Goal: Transaction & Acquisition: Download file/media

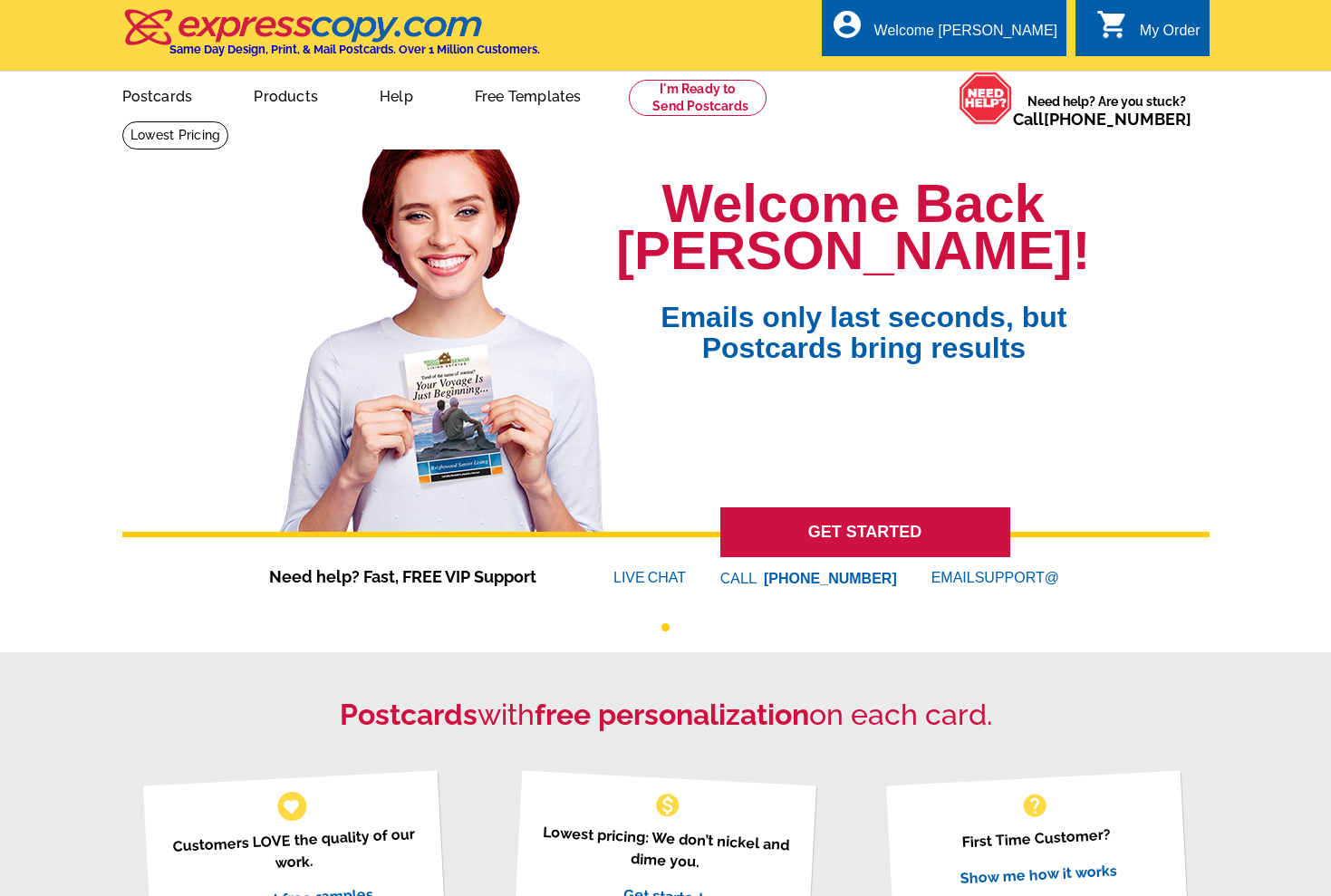
click at [1156, 27] on div "My Order" at bounding box center [1170, 35] width 61 height 25
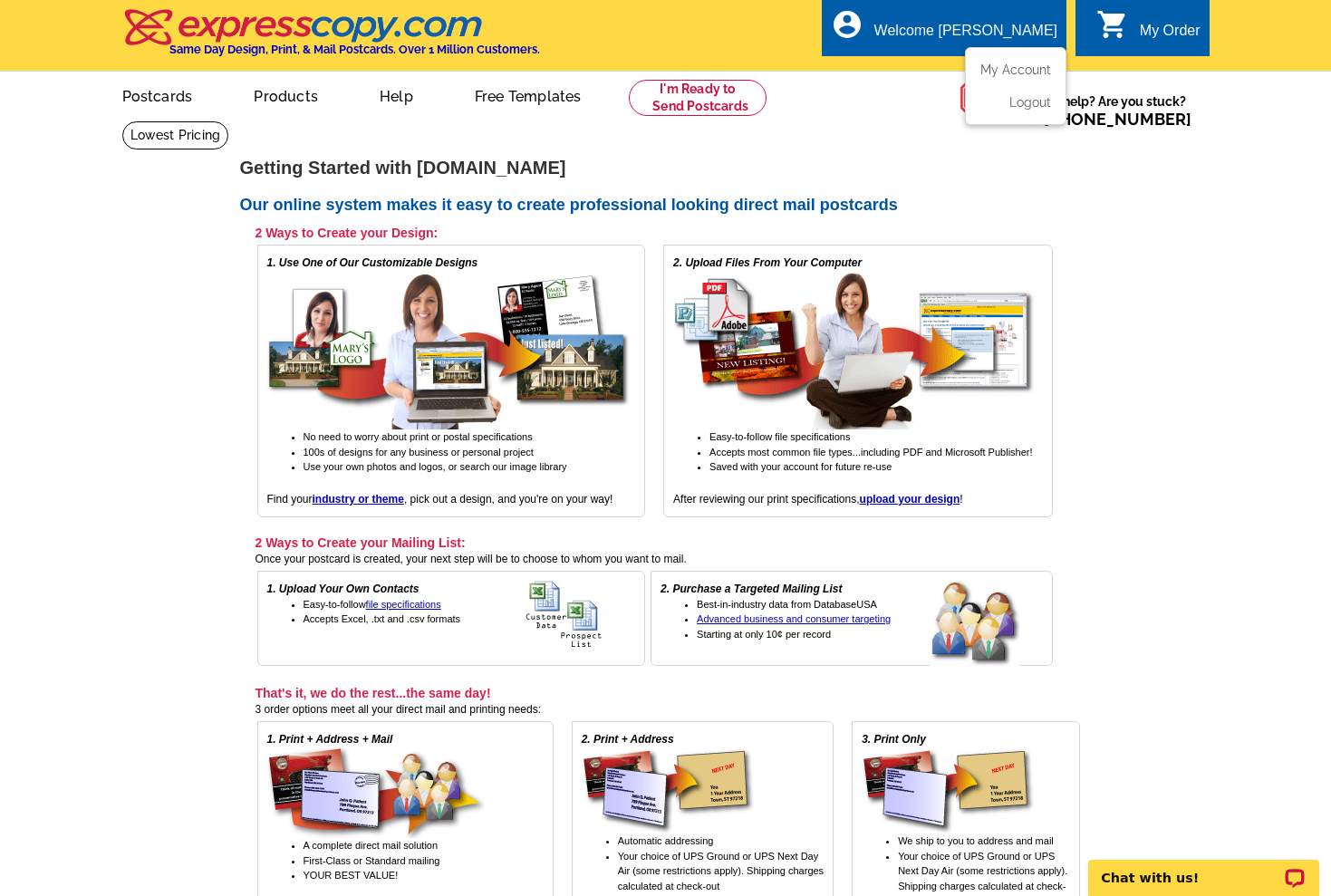
click at [1018, 25] on div "Welcome [PERSON_NAME]" at bounding box center [965, 35] width 183 height 25
click at [1021, 65] on link "My Account" at bounding box center [1011, 70] width 78 height 17
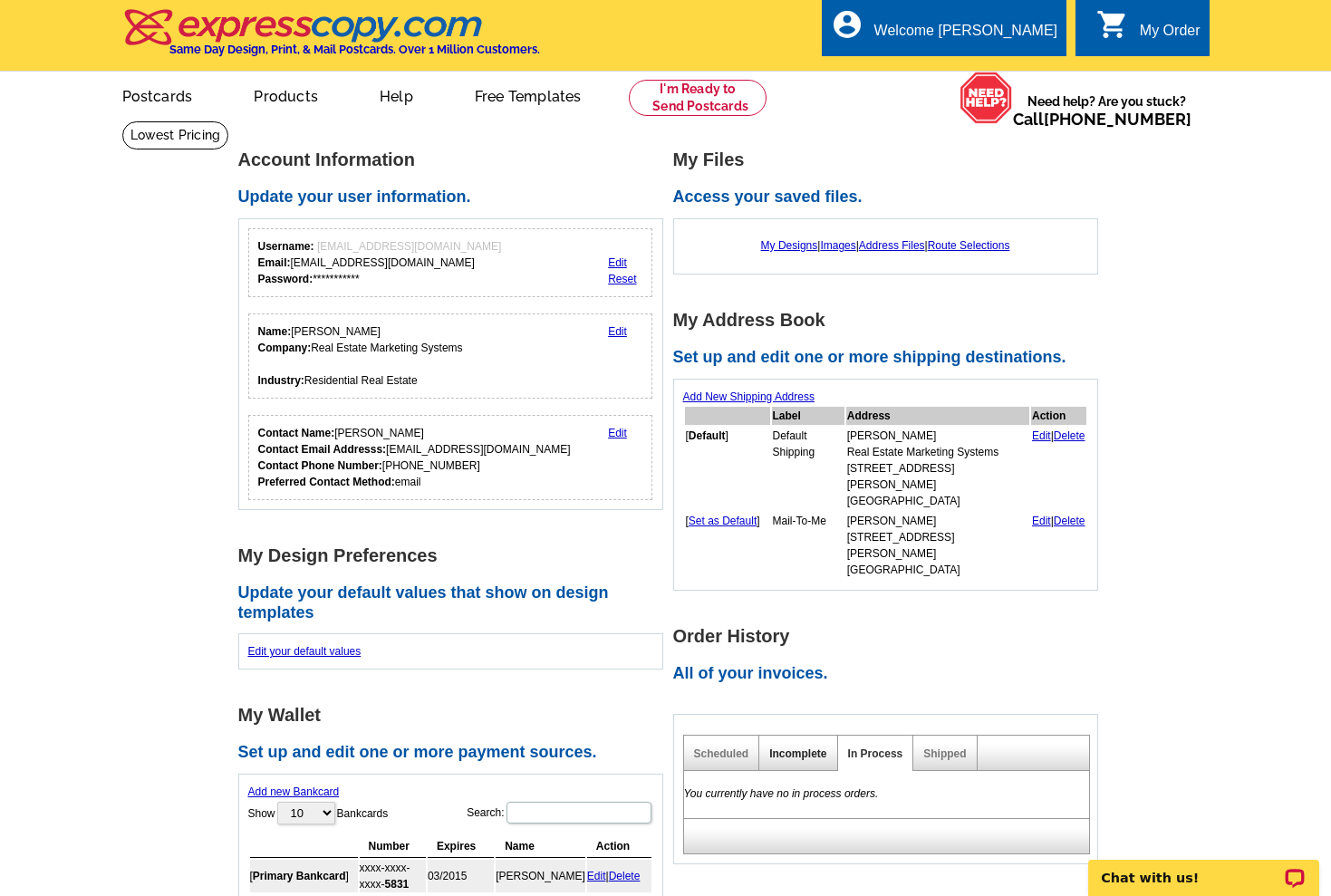
click at [793, 747] on link "Incomplete" at bounding box center [798, 754] width 57 height 13
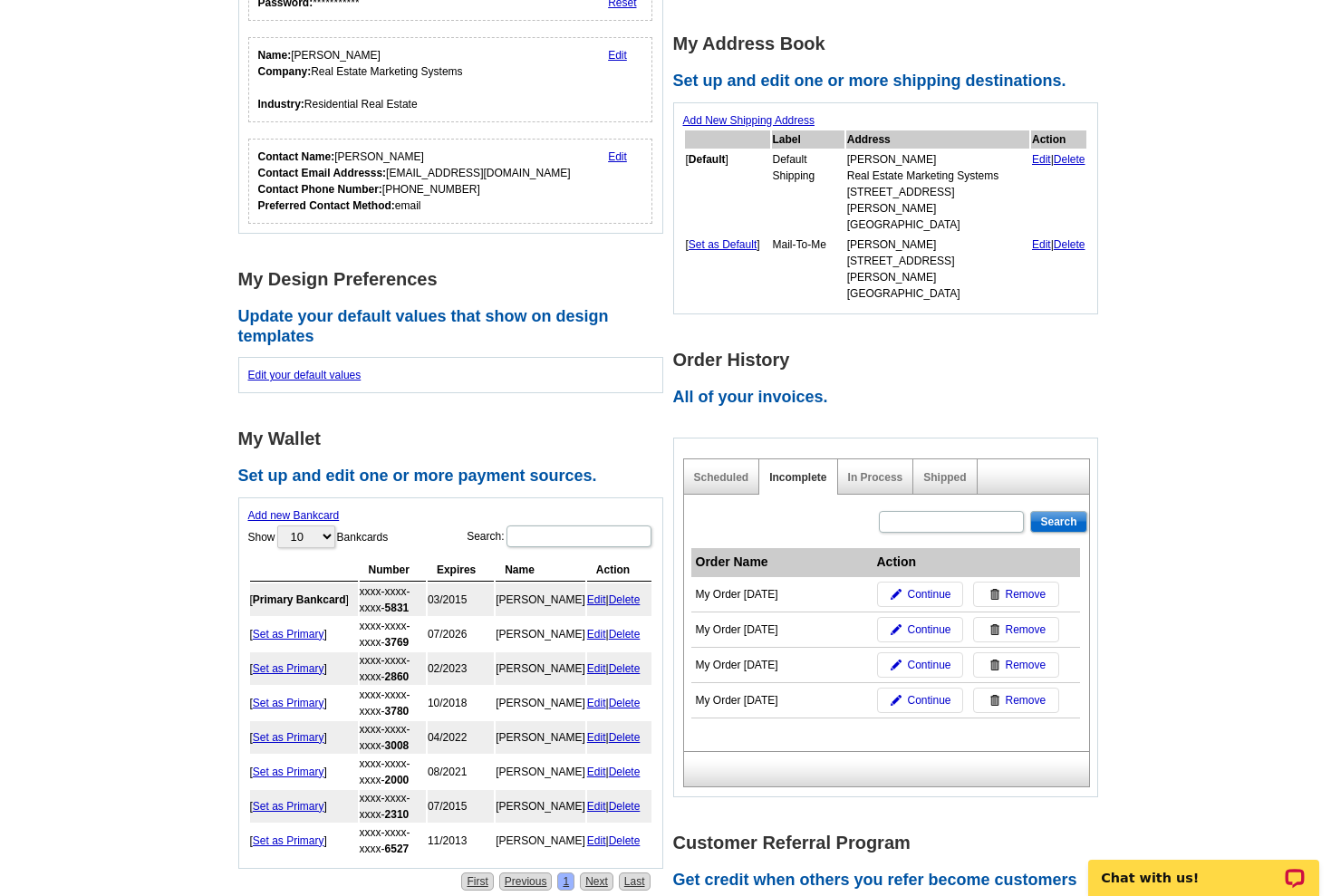
scroll to position [278, 0]
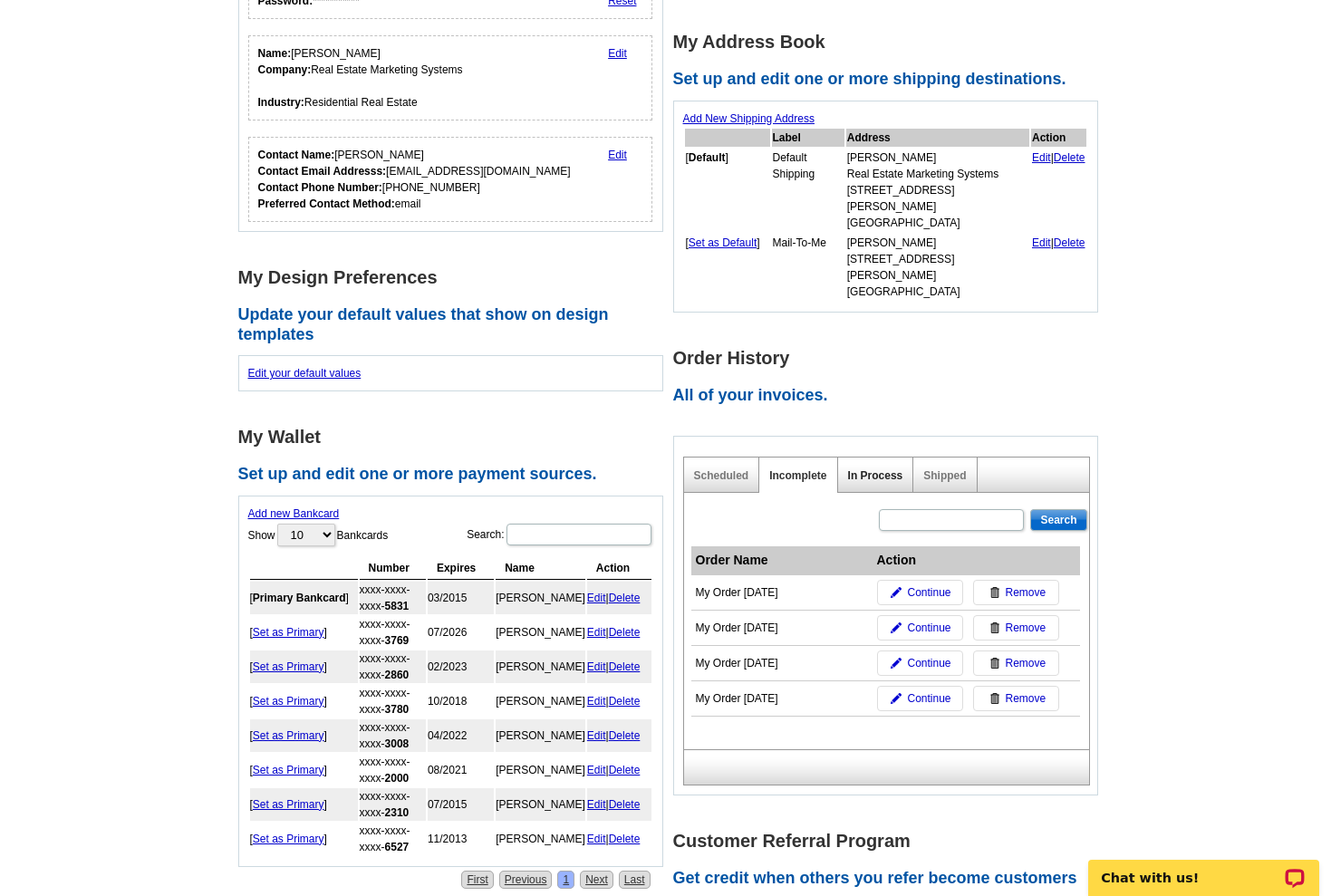
click at [892, 469] on link "In Process" at bounding box center [876, 476] width 55 height 13
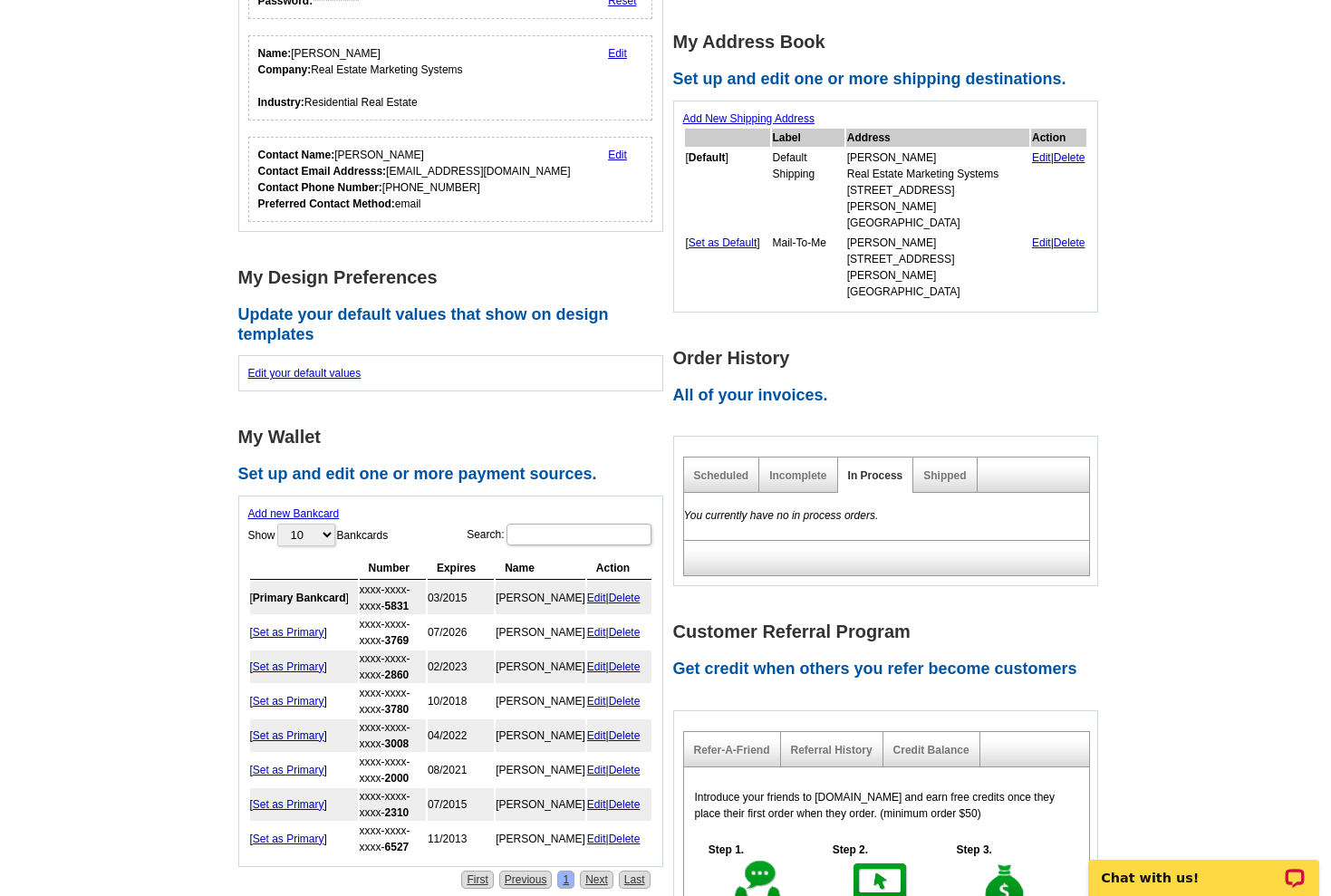
click at [931, 457] on div "Shipped" at bounding box center [945, 475] width 64 height 35
click at [931, 469] on link "Shipped" at bounding box center [944, 476] width 42 height 13
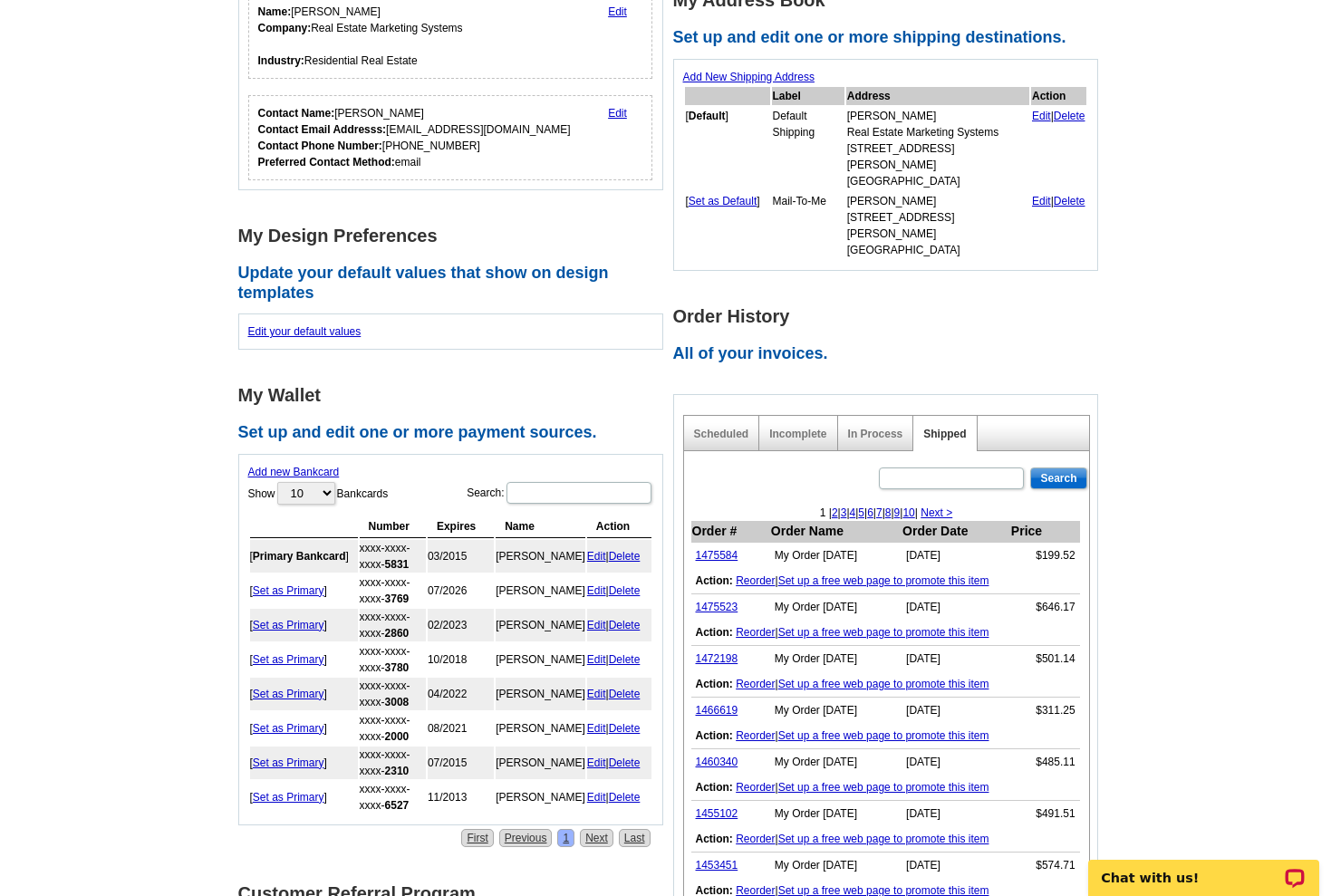
scroll to position [321, 0]
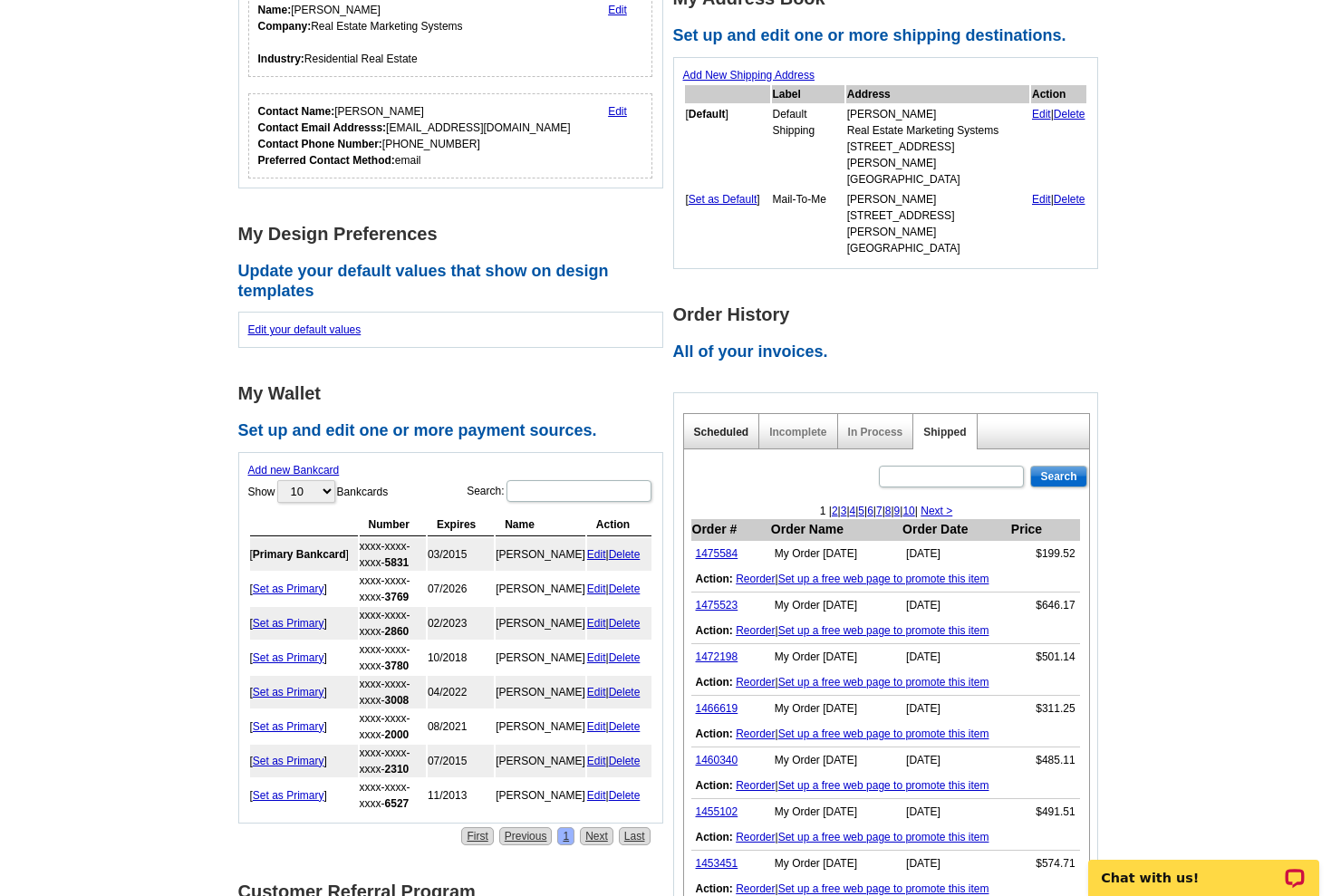
click at [726, 426] on link "Scheduled" at bounding box center [721, 432] width 55 height 13
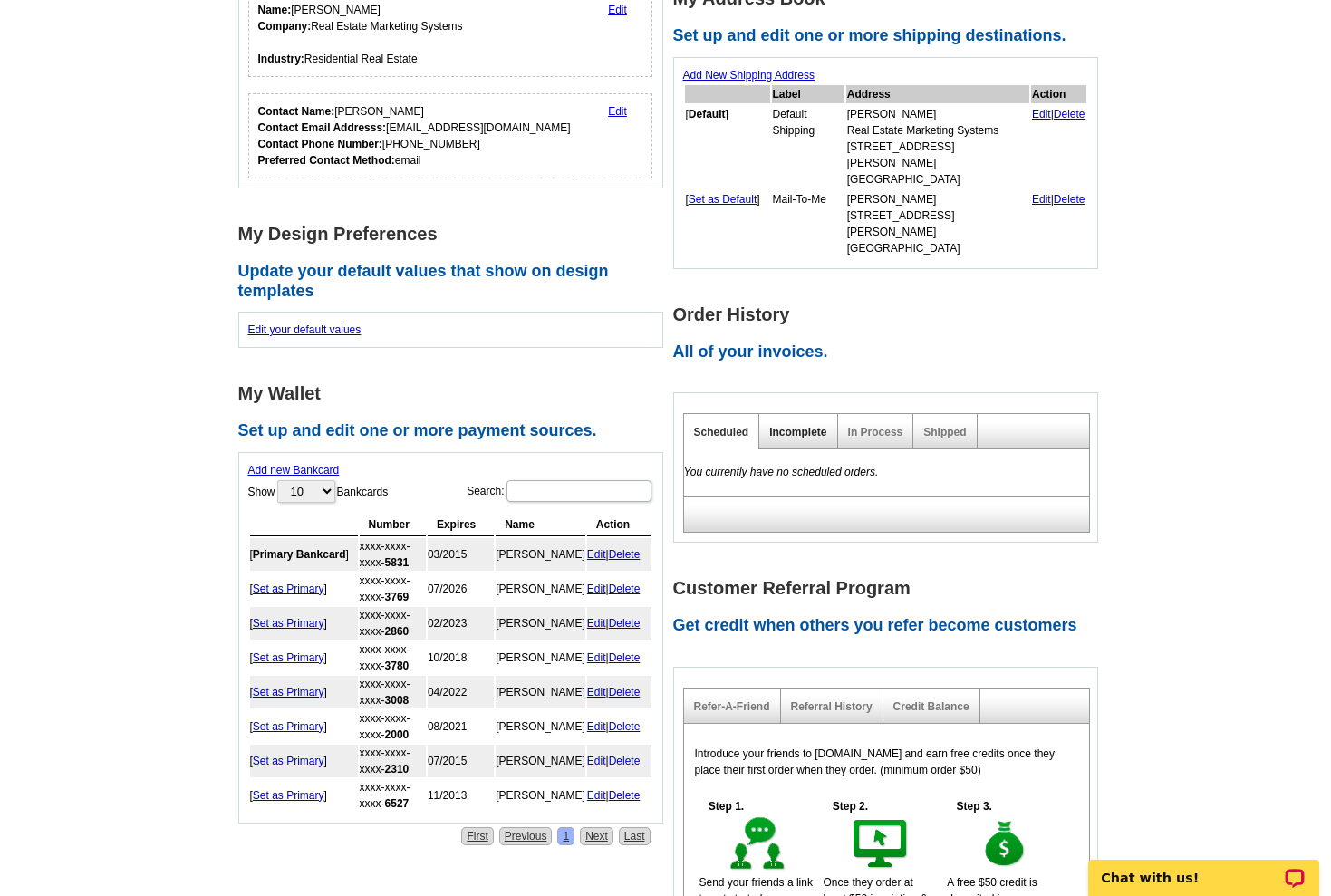
click at [776, 426] on link "Incomplete" at bounding box center [798, 432] width 57 height 13
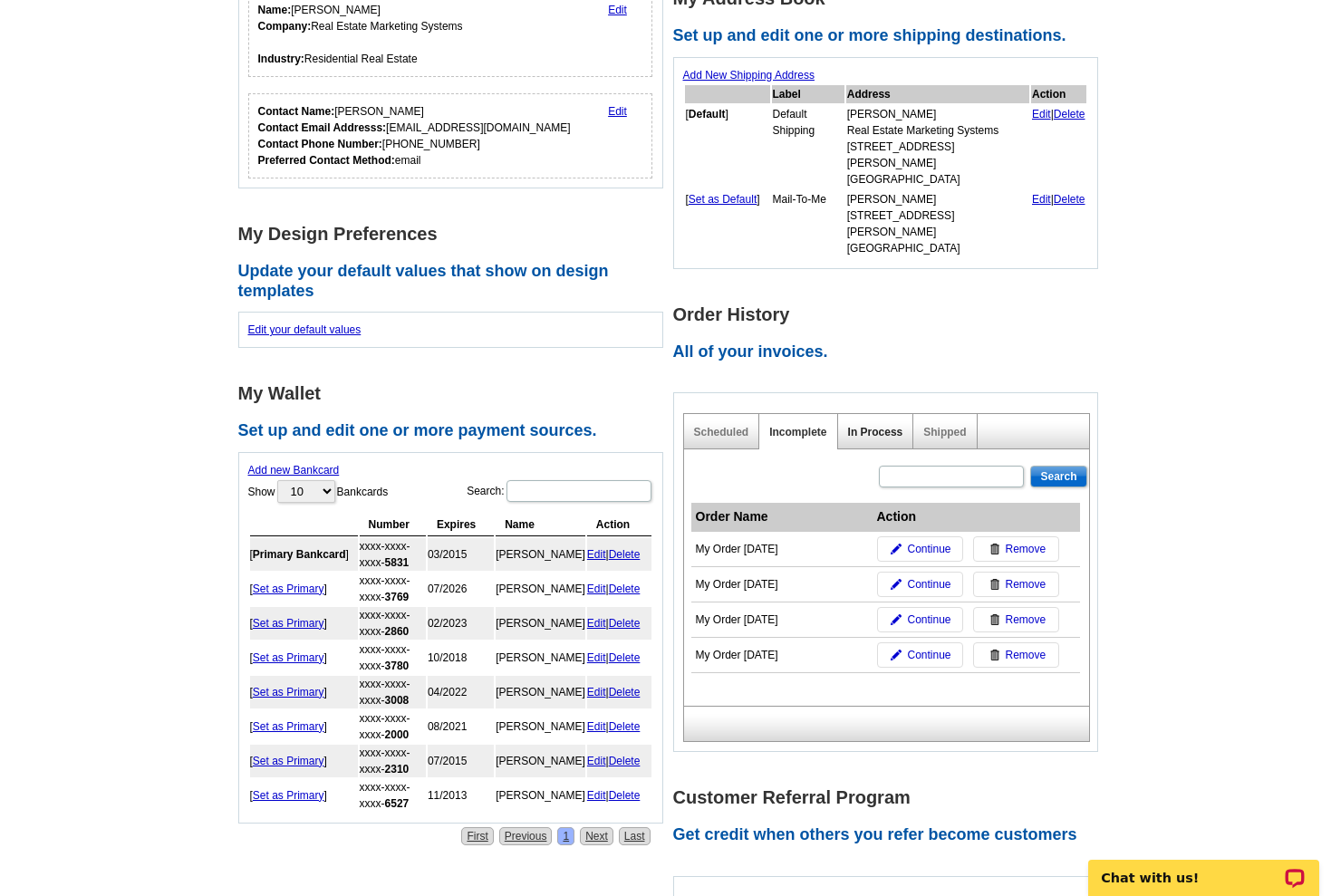
click at [889, 426] on link "In Process" at bounding box center [876, 432] width 55 height 13
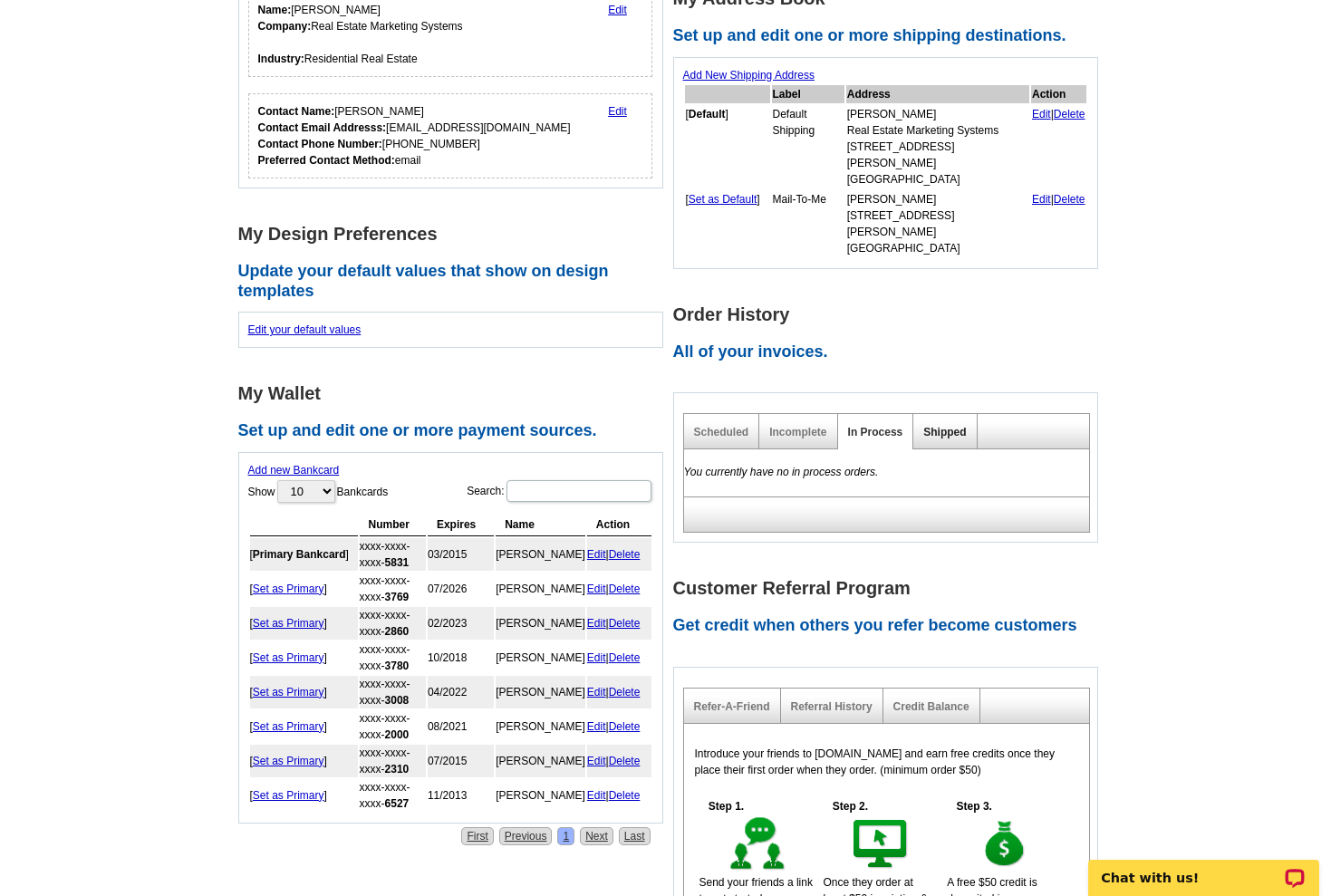
click at [942, 426] on link "Shipped" at bounding box center [944, 432] width 42 height 13
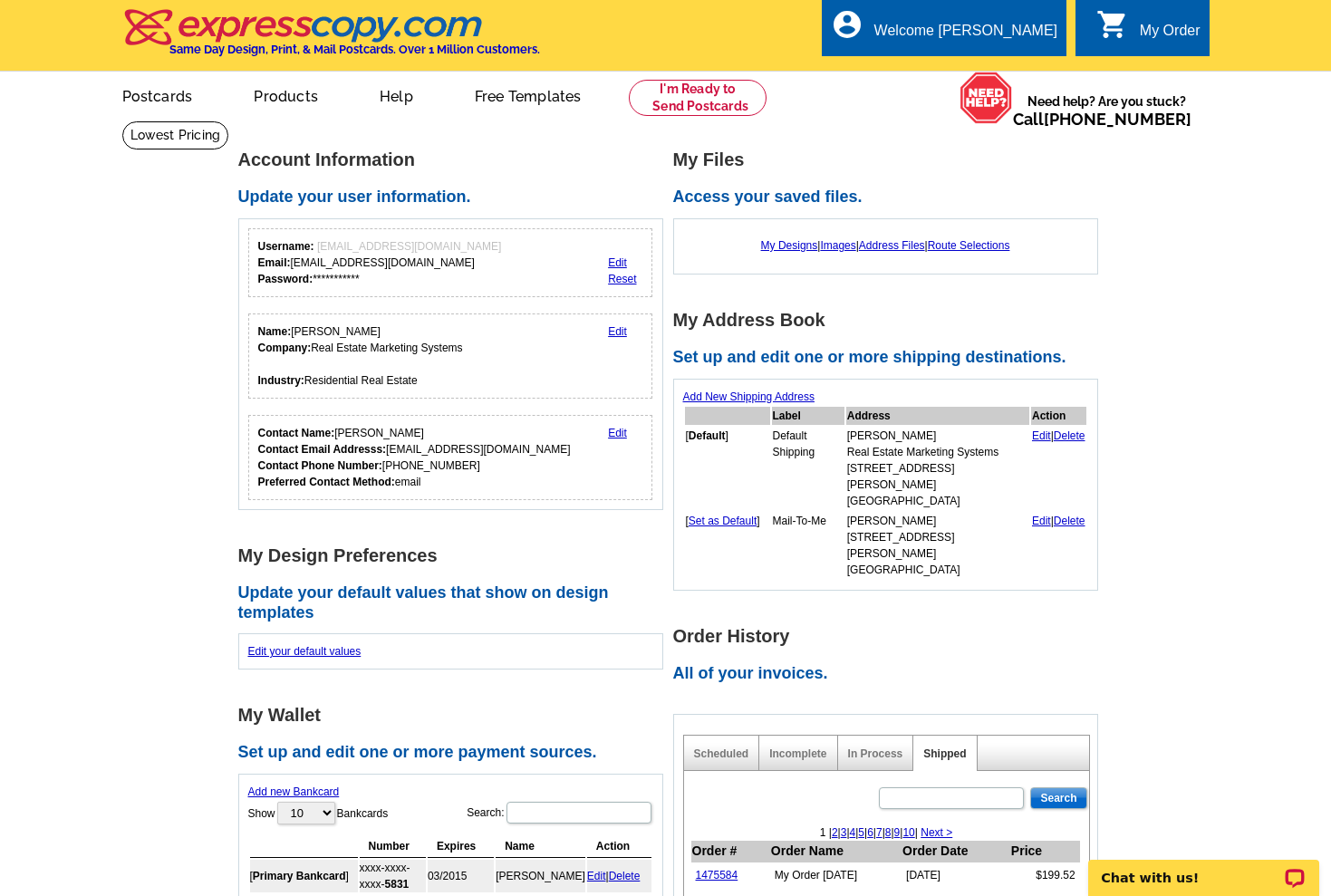
scroll to position [0, 0]
click at [876, 242] on link "Address Files" at bounding box center [892, 246] width 67 height 13
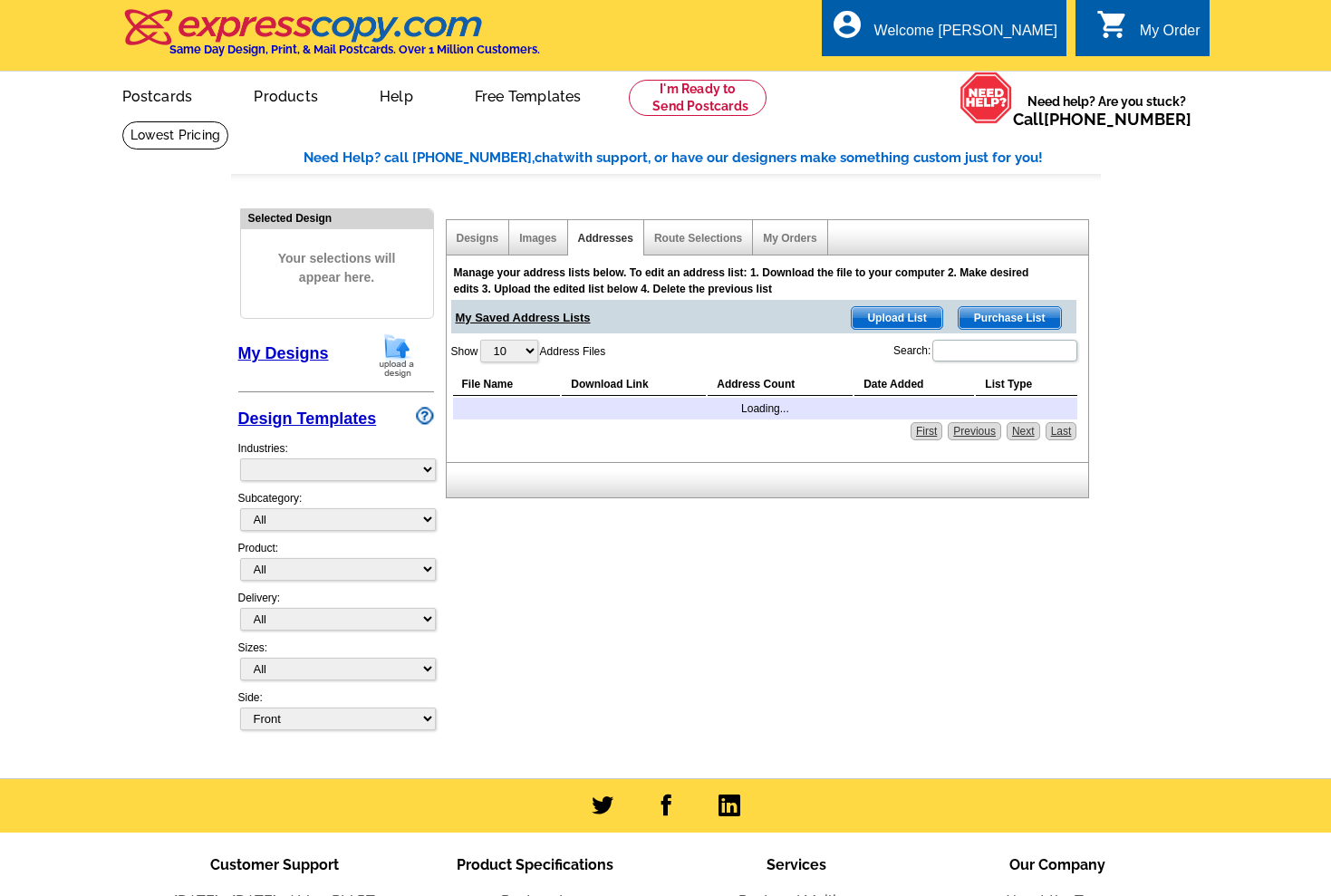
select select "785"
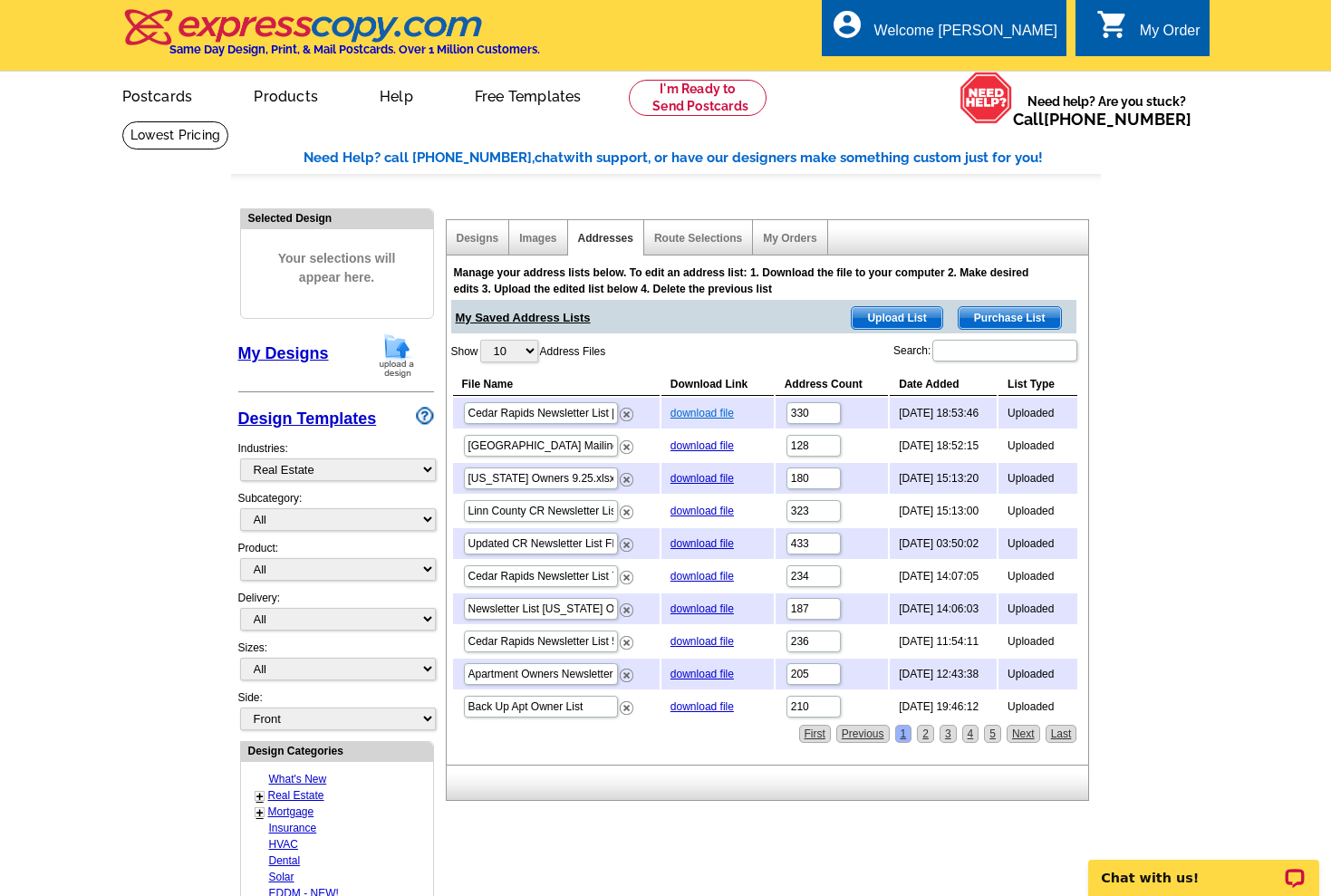
click at [707, 407] on link "download file" at bounding box center [702, 413] width 64 height 13
click at [698, 442] on link "download file" at bounding box center [702, 446] width 64 height 13
click at [681, 478] on link "download file" at bounding box center [702, 478] width 64 height 13
click at [1186, 297] on main "Need Help? call 800-260-5887, chat with support, or have our designers make som…" at bounding box center [665, 793] width 1331 height 1347
